Goal: Task Accomplishment & Management: Complete application form

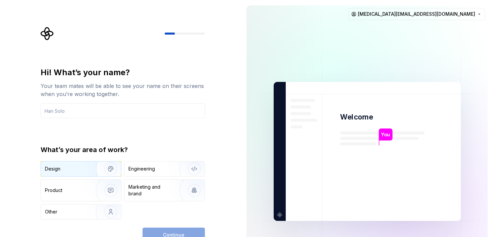
click at [86, 172] on img "button" at bounding box center [106, 168] width 43 height 45
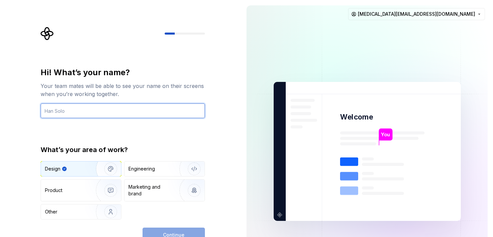
click at [101, 113] on input "text" at bounding box center [123, 110] width 164 height 15
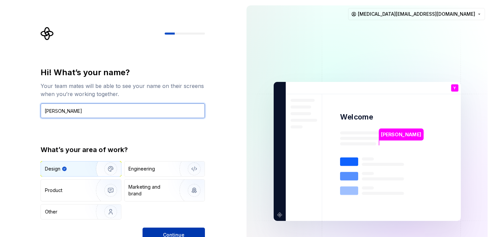
type input "[PERSON_NAME]"
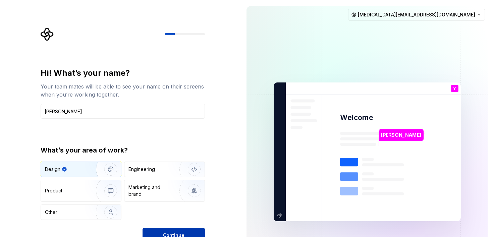
scroll to position [2, 0]
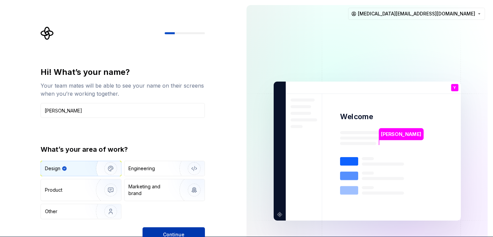
click at [182, 230] on button "Continue" at bounding box center [174, 234] width 62 height 15
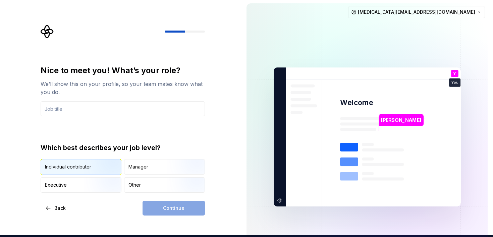
click at [105, 167] on img "button" at bounding box center [105, 175] width 43 height 45
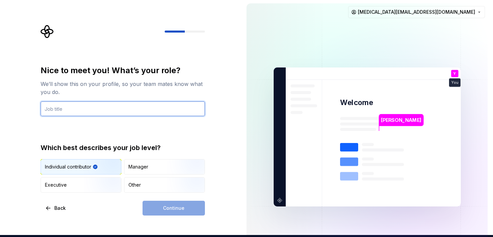
click at [87, 107] on input "text" at bounding box center [123, 108] width 164 height 15
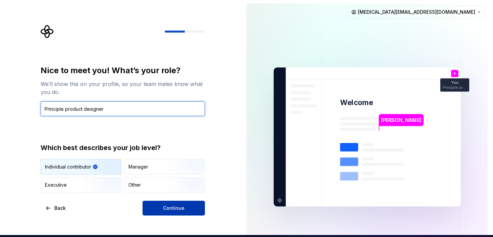
type input "Principle product designer"
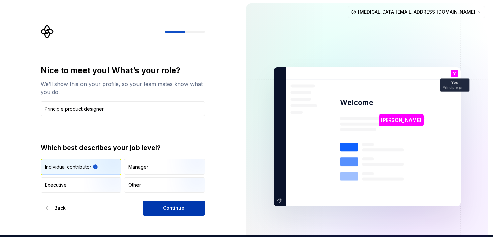
click at [157, 204] on button "Continue" at bounding box center [174, 208] width 62 height 15
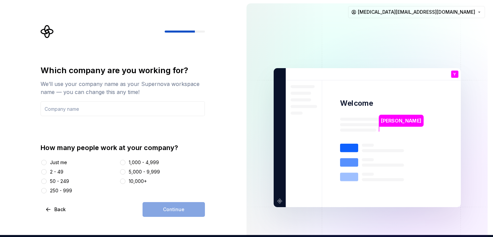
click at [58, 181] on div "50 - 249" at bounding box center [59, 181] width 19 height 7
click at [47, 181] on button "50 - 249" at bounding box center [43, 181] width 5 height 5
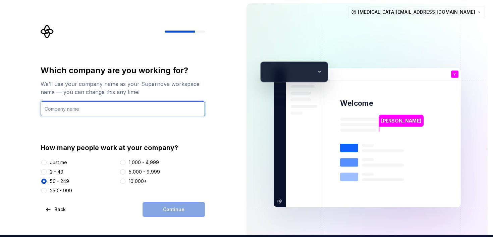
click at [105, 107] on input "text" at bounding box center [123, 108] width 164 height 15
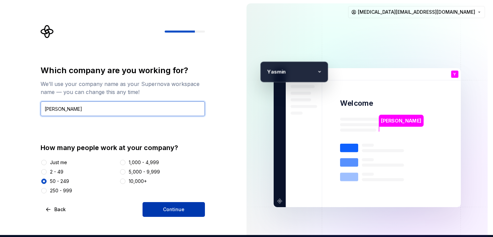
type input "[PERSON_NAME]"
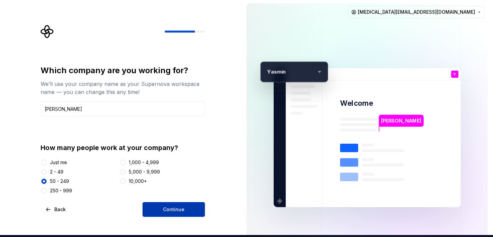
click at [187, 209] on button "Continue" at bounding box center [174, 209] width 62 height 15
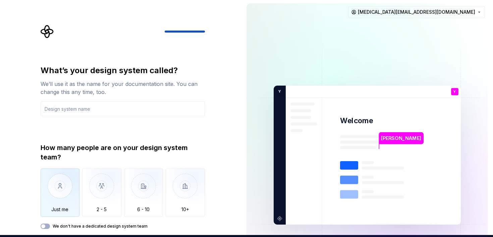
click at [58, 201] on img "button" at bounding box center [60, 190] width 39 height 45
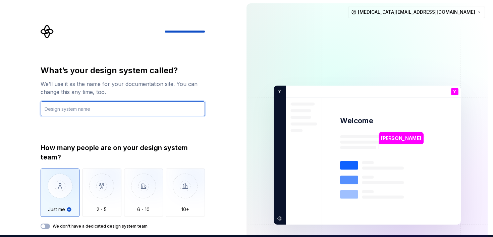
click at [78, 108] on input "text" at bounding box center [123, 108] width 164 height 15
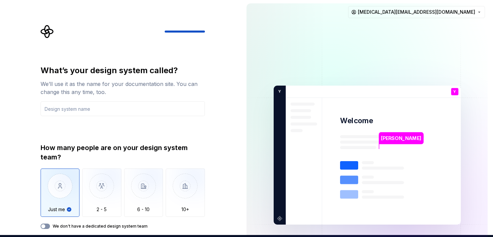
click at [47, 225] on button "We don't have a dedicated design system team" at bounding box center [45, 225] width 9 height 5
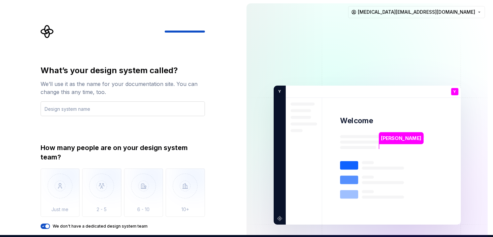
click at [123, 112] on input "text" at bounding box center [123, 108] width 164 height 15
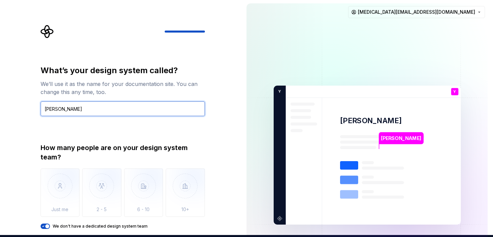
type input "[PERSON_NAME]"
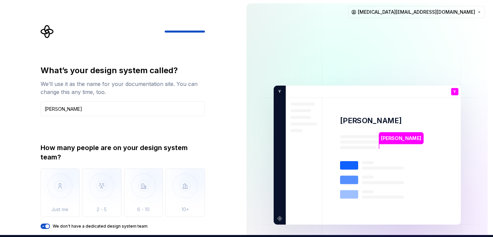
click at [220, 90] on div "What’s your design system called? We’ll use it as the name for your documentati…" at bounding box center [120, 155] width 241 height 314
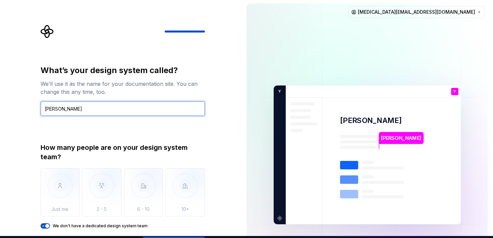
click at [83, 111] on input "[PERSON_NAME]" at bounding box center [123, 108] width 164 height 15
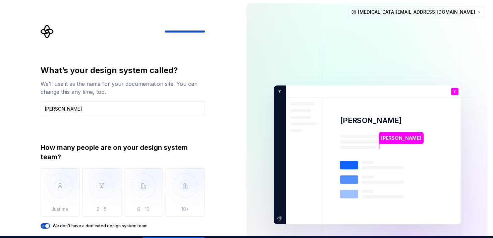
click at [45, 227] on icon "button" at bounding box center [43, 226] width 5 height 4
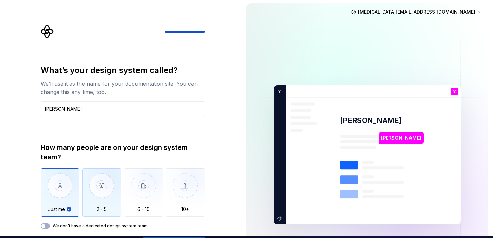
click at [90, 195] on img "button" at bounding box center [101, 190] width 39 height 45
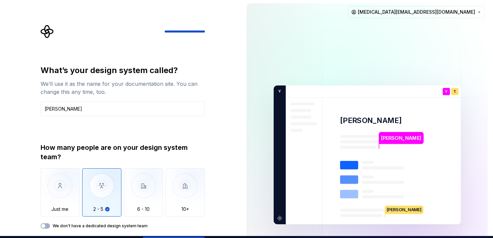
click at [53, 225] on label "We don't have a dedicated design system team" at bounding box center [100, 225] width 95 height 5
click at [50, 225] on button "We don't have a dedicated design system team" at bounding box center [45, 225] width 9 height 5
